Goal: Information Seeking & Learning: Understand process/instructions

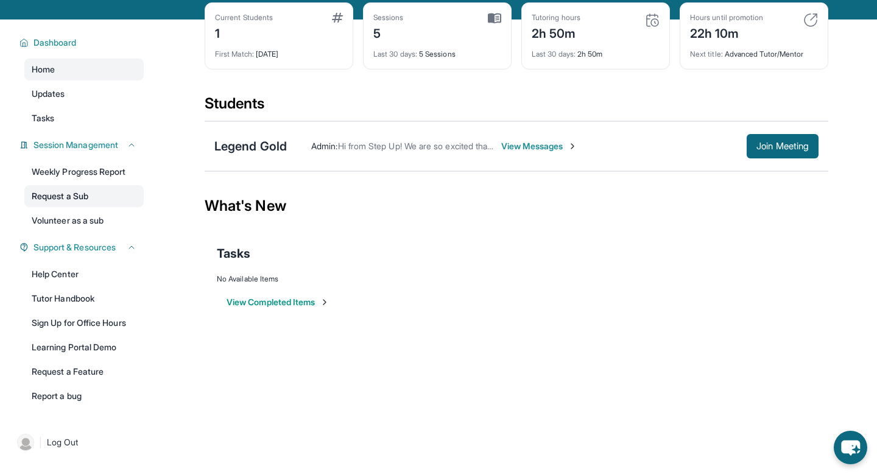
scroll to position [78, 0]
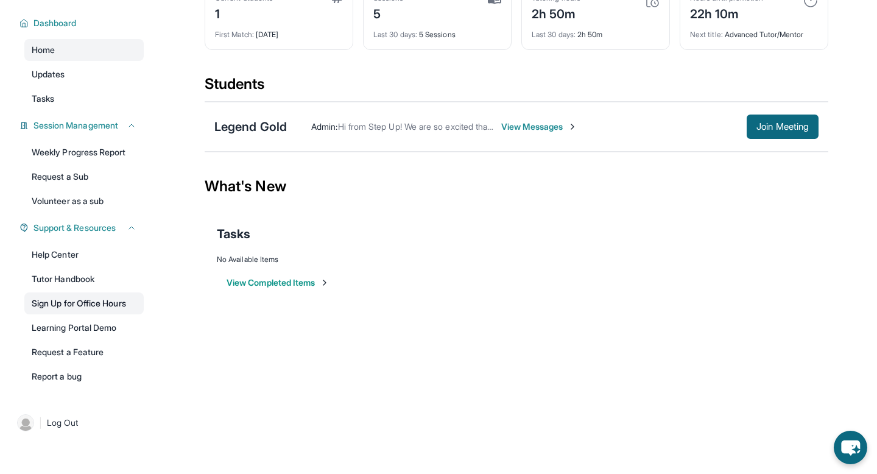
click at [82, 305] on link "Sign Up for Office Hours" at bounding box center [83, 303] width 119 height 22
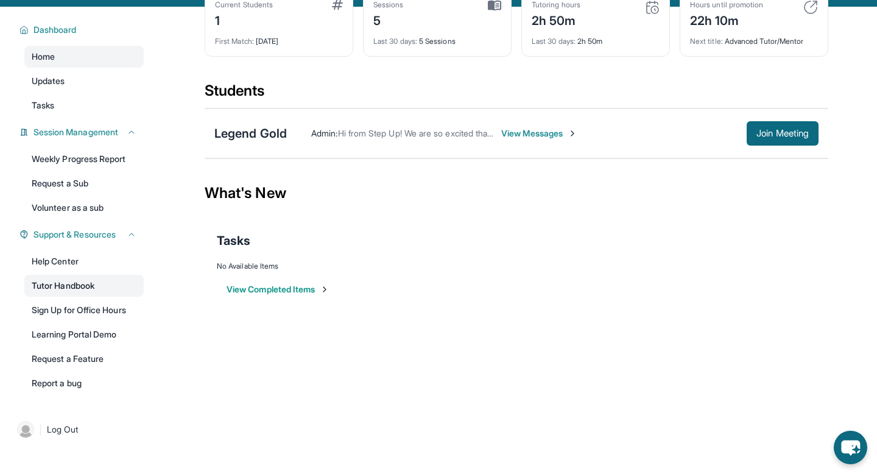
scroll to position [78, 0]
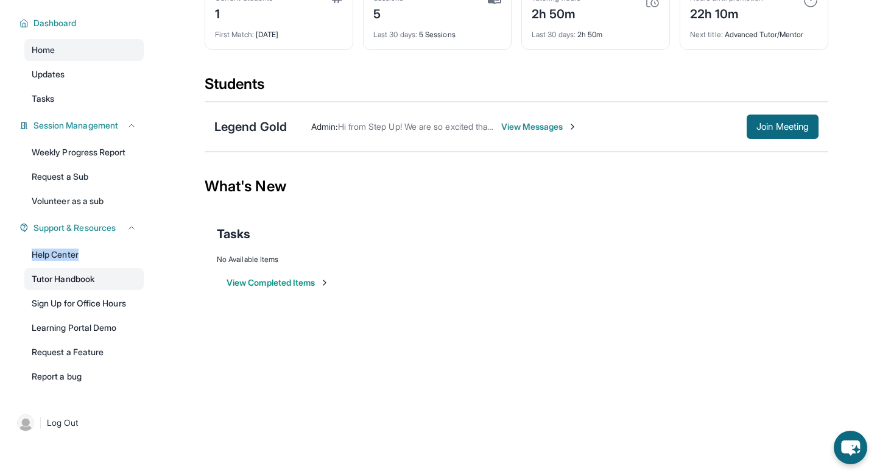
click at [74, 280] on link "Tutor Handbook" at bounding box center [83, 279] width 119 height 22
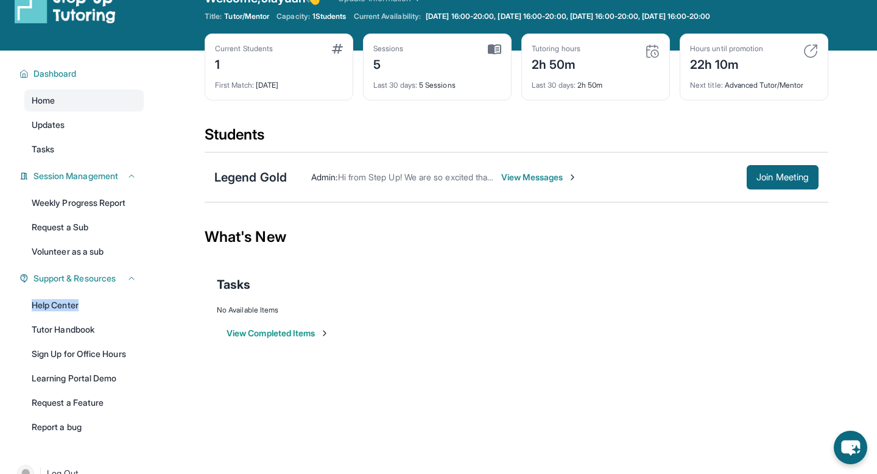
scroll to position [0, 0]
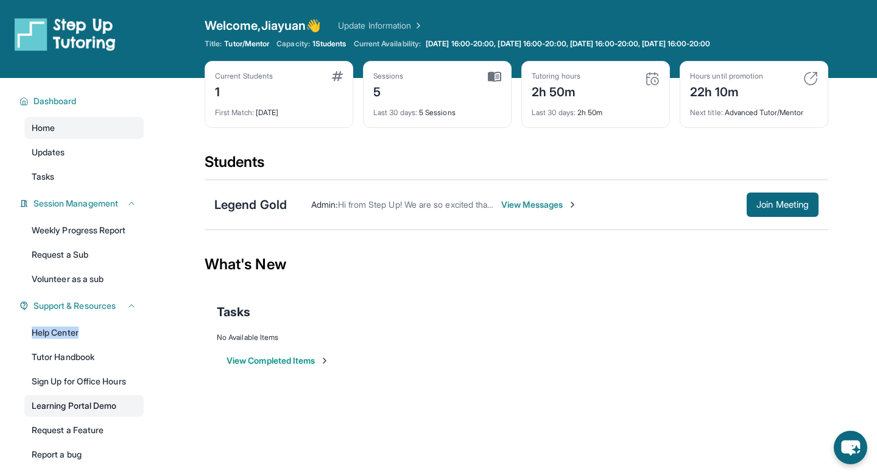
click at [93, 405] on link "Learning Portal Demo" at bounding box center [83, 406] width 119 height 22
click at [53, 172] on span "Tasks" at bounding box center [43, 177] width 23 height 12
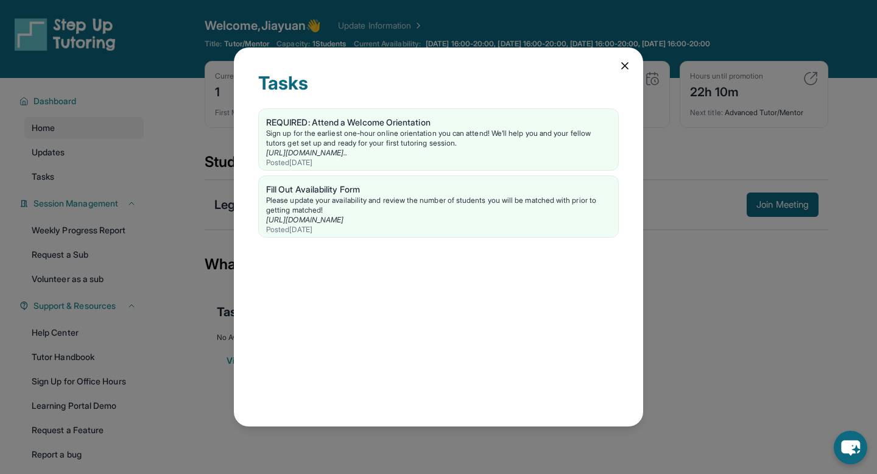
click at [618, 62] on div "Tasks REQUIRED: Attend a Welcome Orientation Sign up for the earliest one-hour …" at bounding box center [438, 237] width 409 height 379
click at [623, 63] on icon at bounding box center [625, 66] width 6 height 6
